Goal: Information Seeking & Learning: Learn about a topic

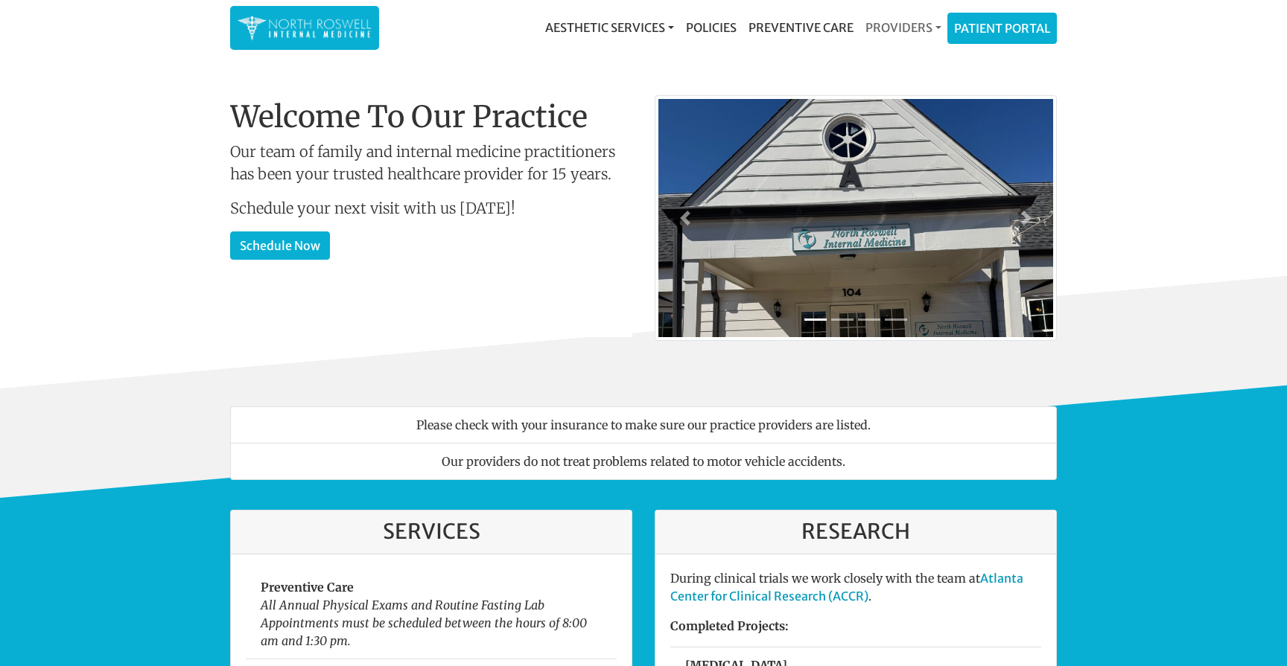
click at [901, 26] on link "Providers" at bounding box center [903, 28] width 88 height 30
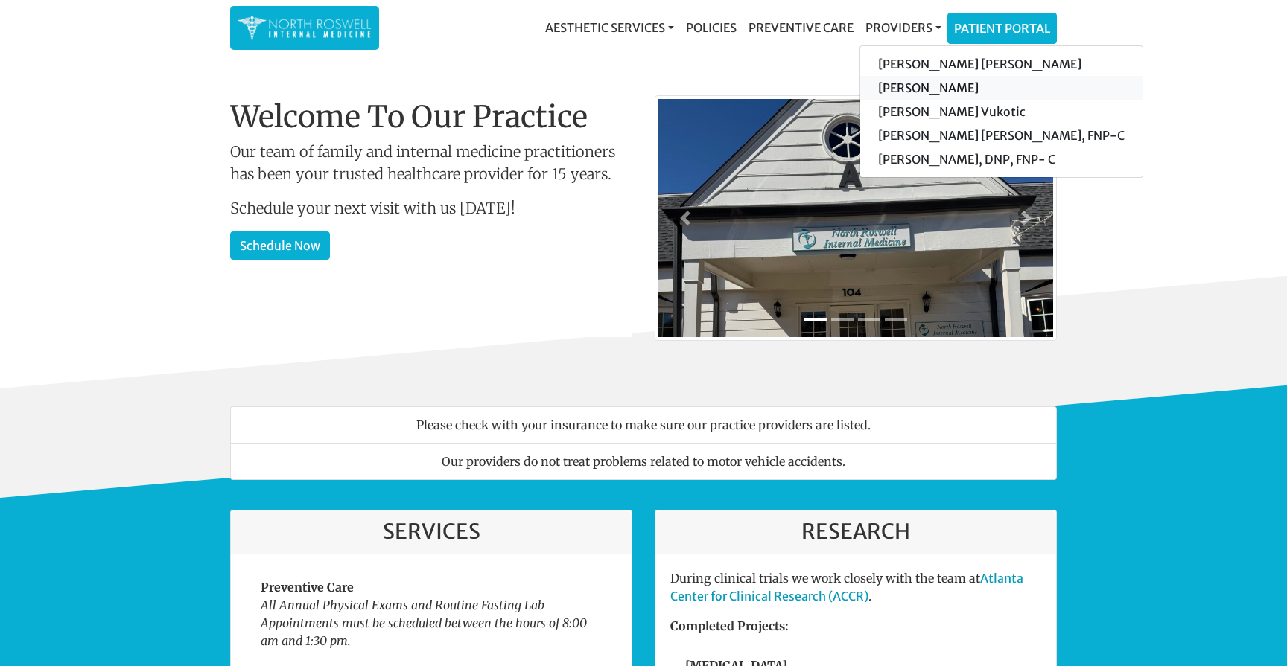
click at [926, 90] on link "[PERSON_NAME]" at bounding box center [1001, 88] width 282 height 24
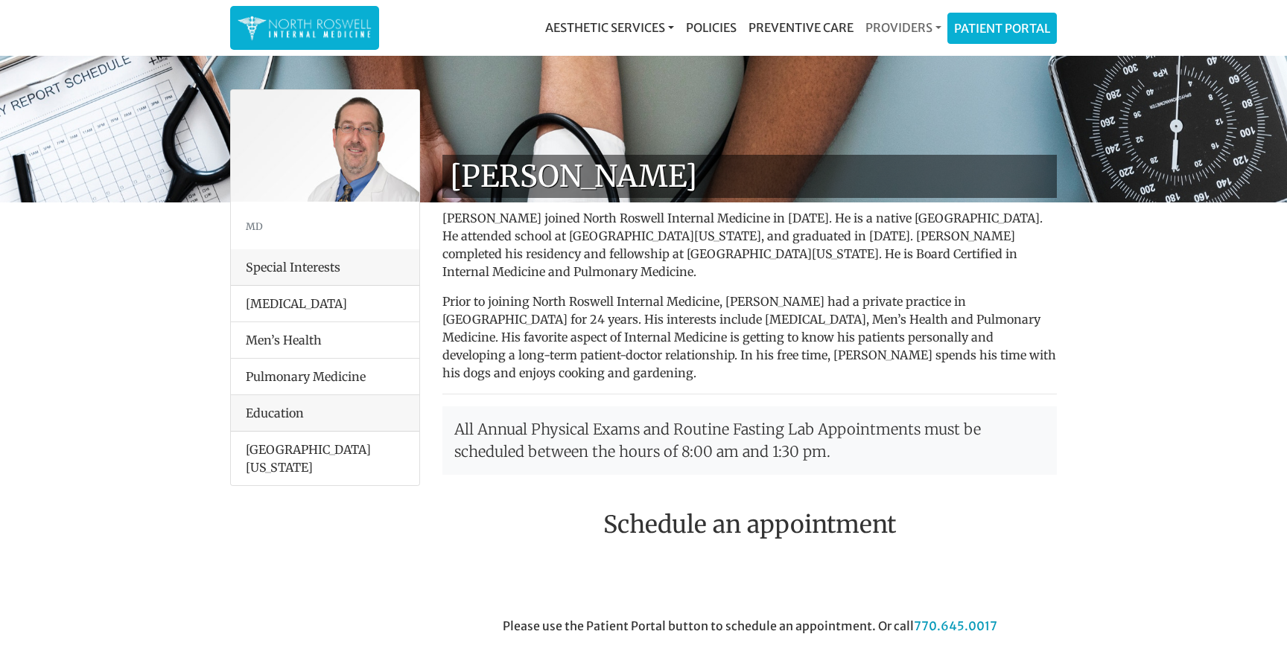
click at [917, 31] on link "Providers" at bounding box center [903, 28] width 88 height 30
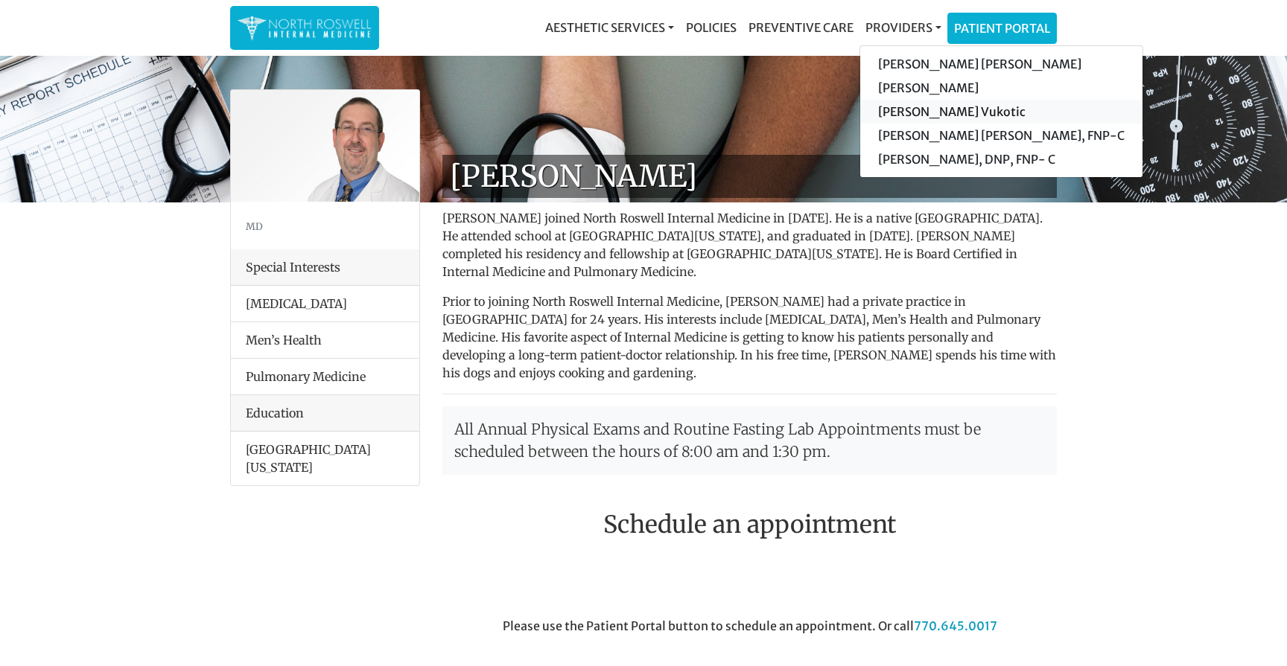
click at [928, 113] on link "[PERSON_NAME] Vukotic" at bounding box center [1001, 112] width 282 height 24
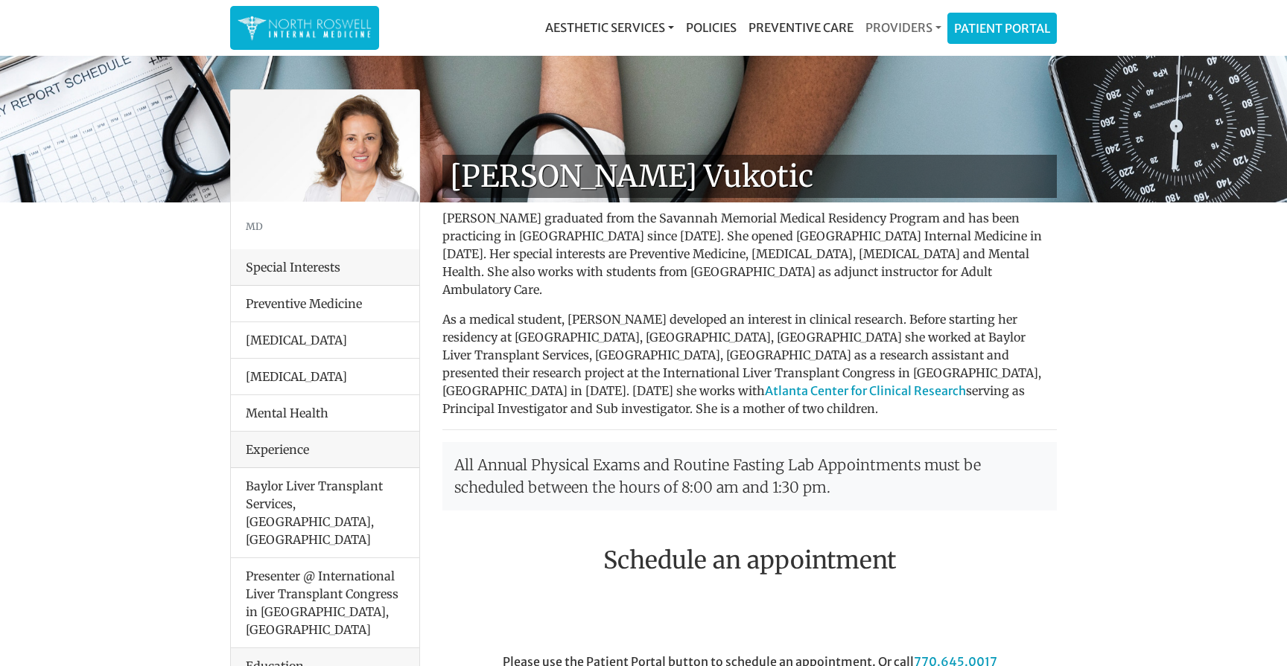
click at [900, 29] on link "Providers" at bounding box center [903, 28] width 88 height 30
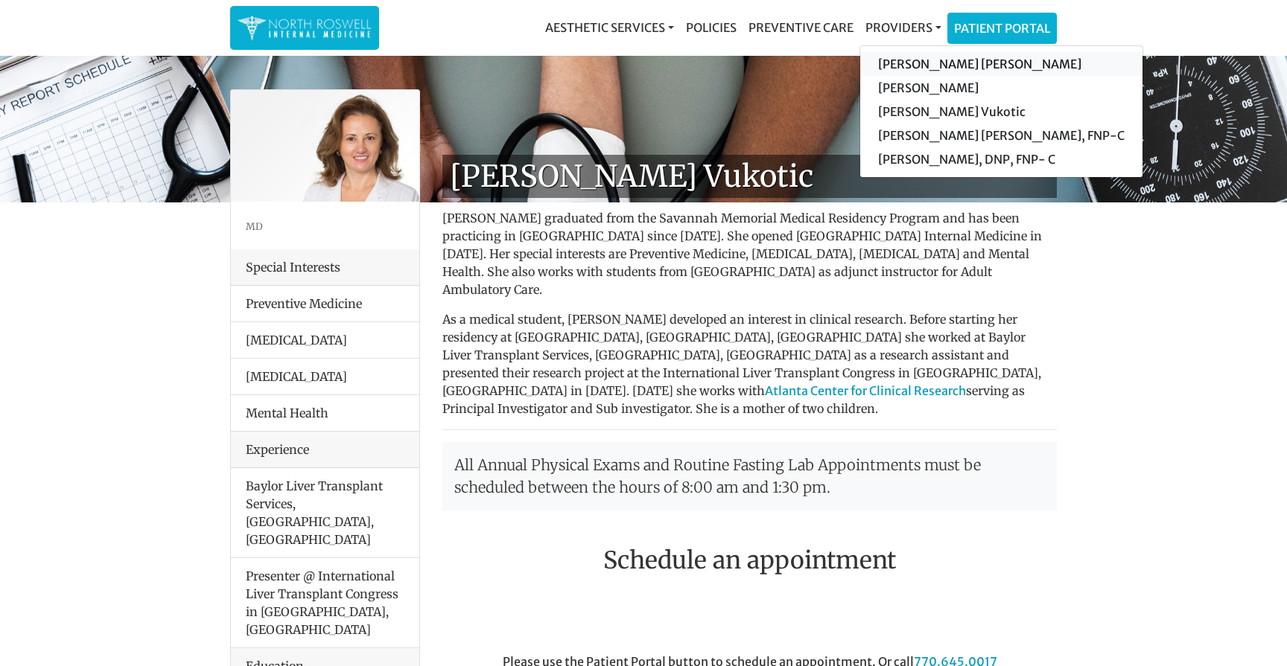
click at [922, 57] on link "[PERSON_NAME] [PERSON_NAME]" at bounding box center [1001, 64] width 282 height 24
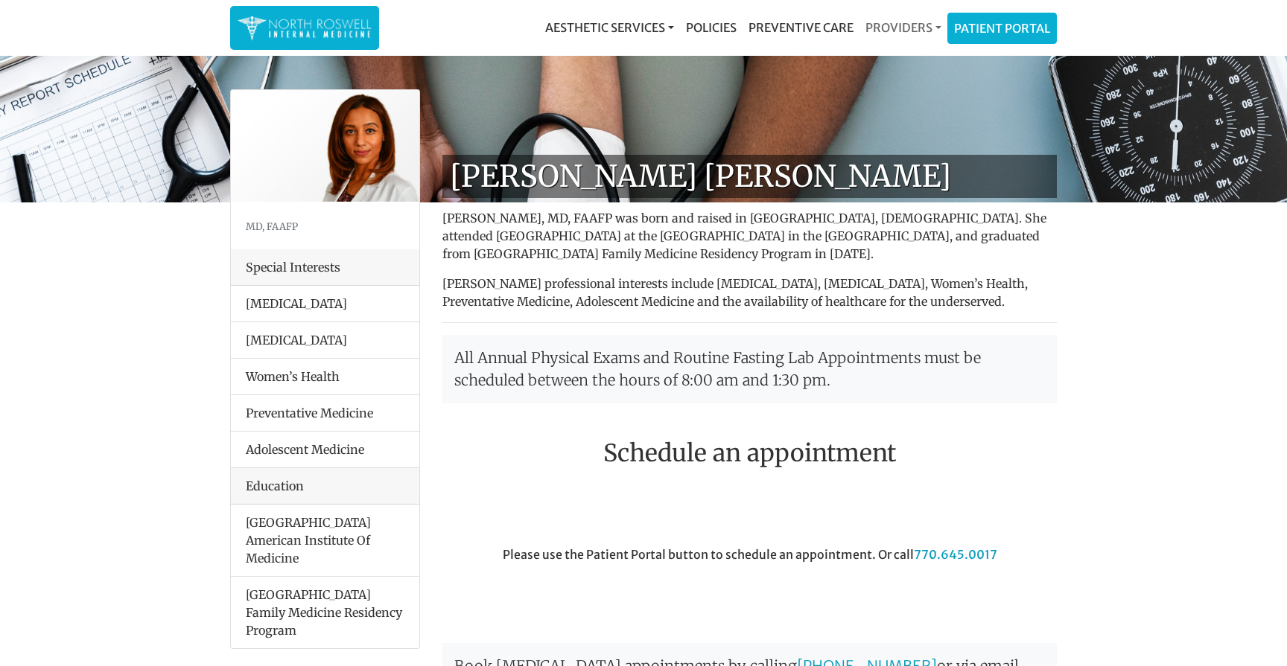
click at [891, 31] on link "Providers" at bounding box center [903, 28] width 88 height 30
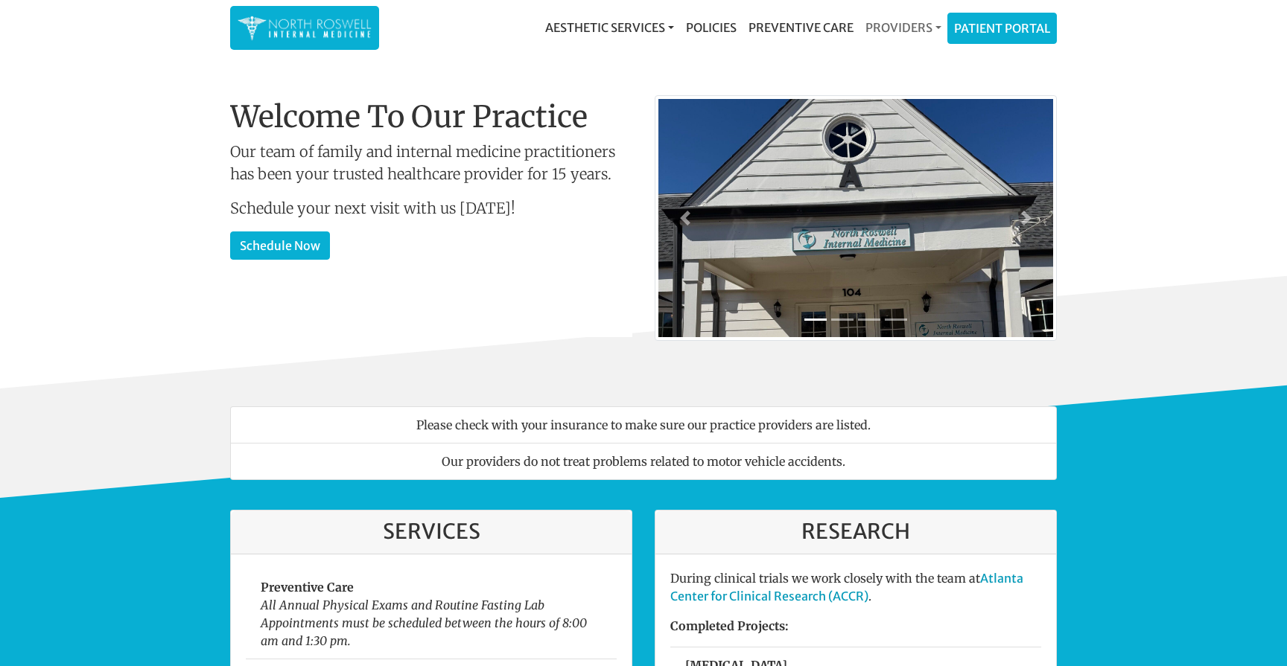
click at [899, 30] on link "Providers" at bounding box center [903, 28] width 88 height 30
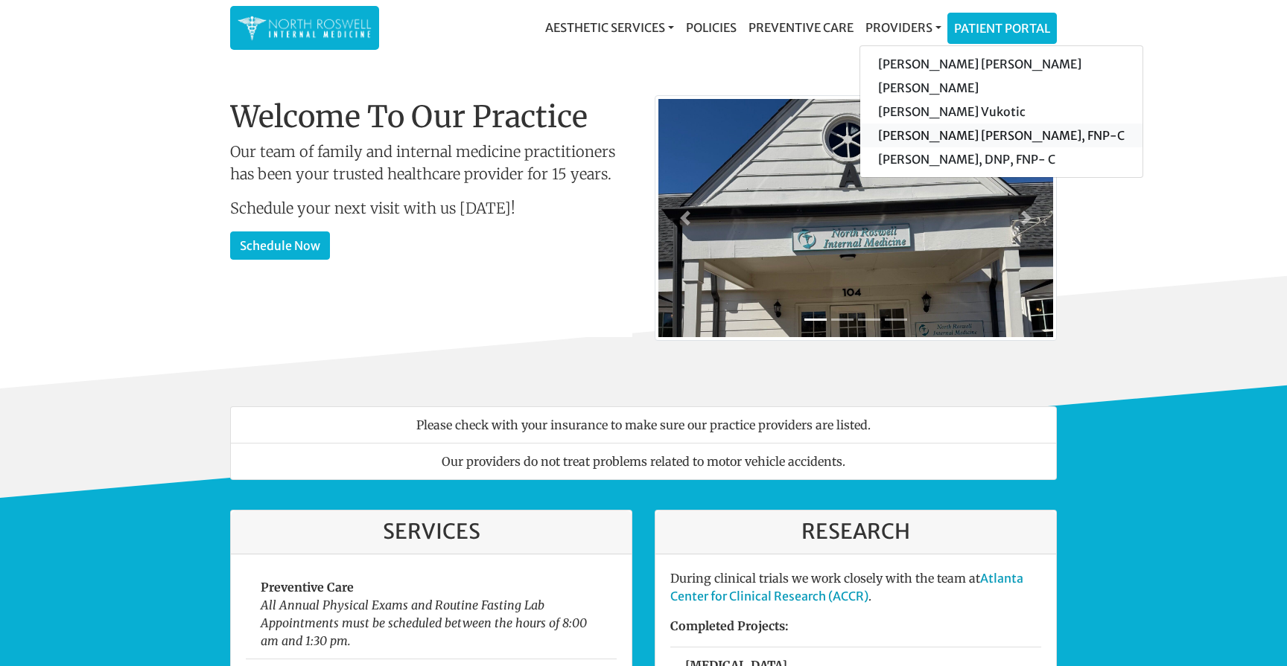
click at [934, 136] on link "[PERSON_NAME] [PERSON_NAME], FNP-C" at bounding box center [1001, 136] width 282 height 24
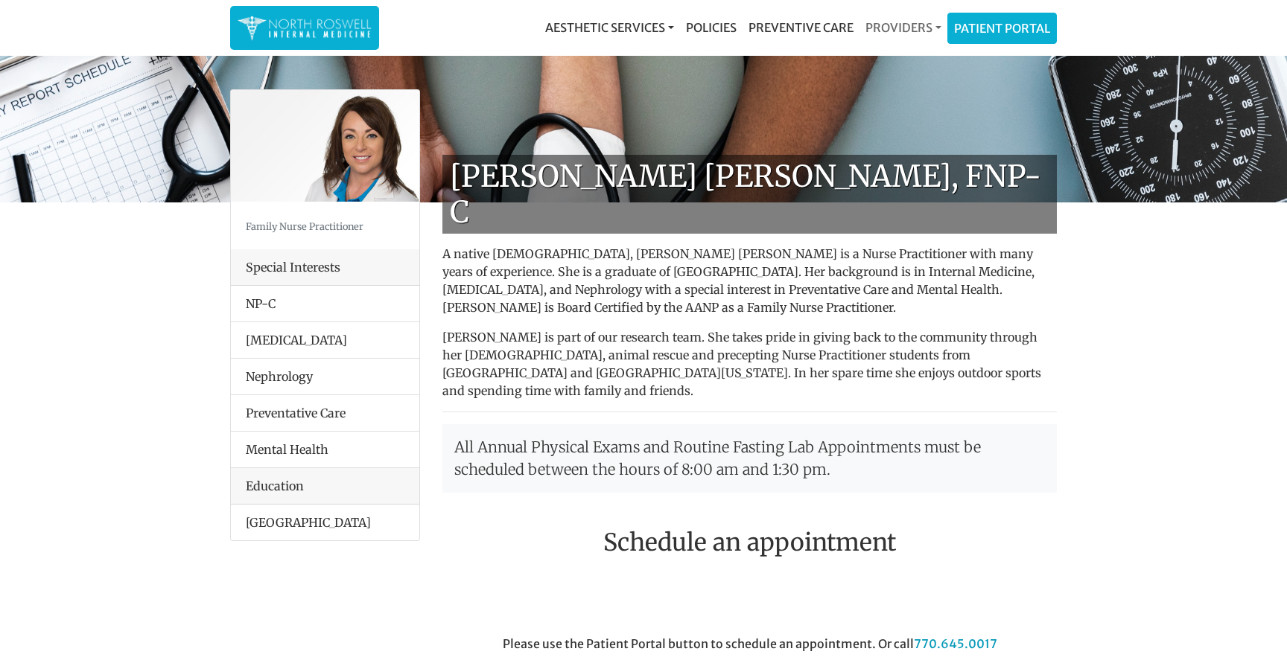
click at [909, 21] on link "Providers" at bounding box center [903, 28] width 88 height 30
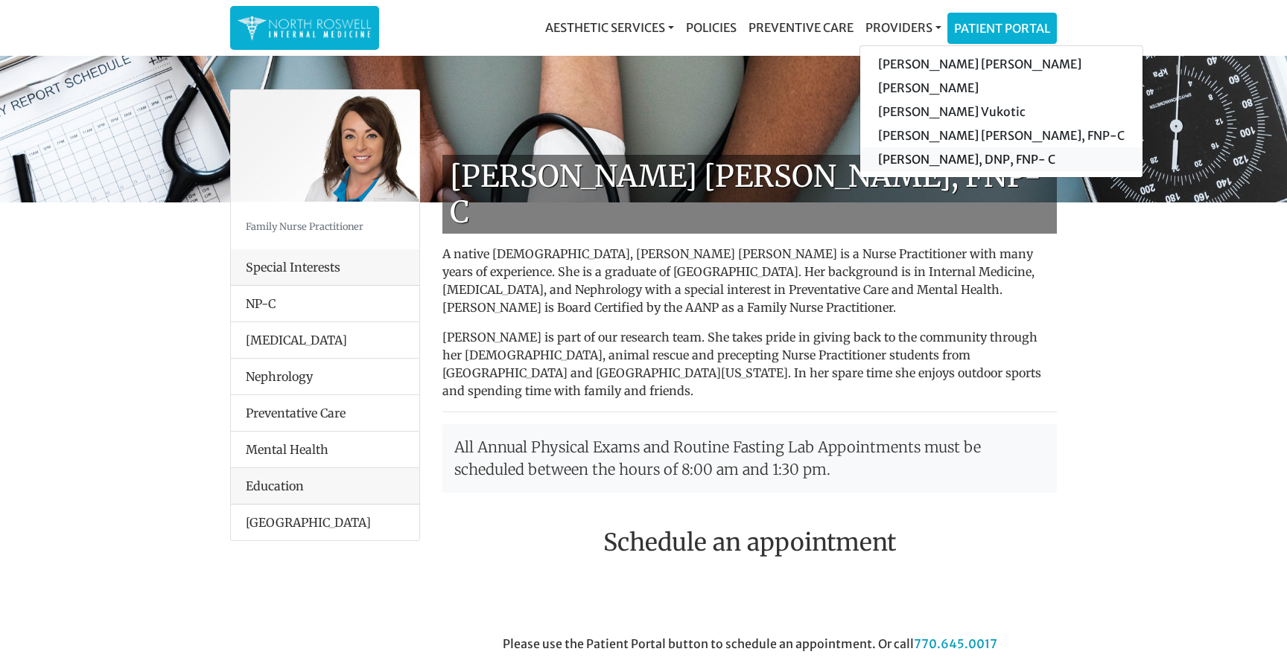
click at [911, 156] on link "[PERSON_NAME], DNP, FNP- C" at bounding box center [1001, 159] width 282 height 24
